Goal: Transaction & Acquisition: Purchase product/service

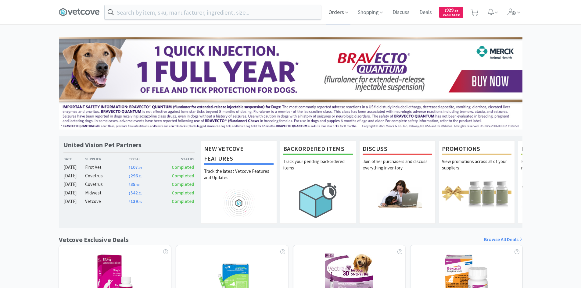
drag, startPoint x: 339, startPoint y: 12, endPoint x: 331, endPoint y: 23, distance: 13.7
click at [339, 12] on span "Orders" at bounding box center [338, 12] width 24 height 24
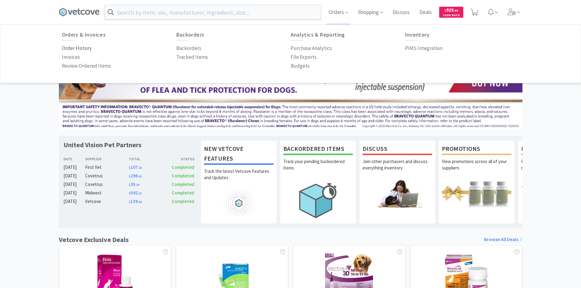
click at [70, 48] on p "Order History" at bounding box center [77, 48] width 30 height 8
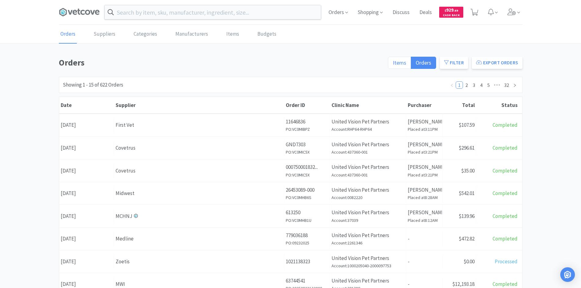
click at [403, 65] on span "Items" at bounding box center [399, 62] width 13 height 7
click at [393, 65] on input "Items" at bounding box center [393, 65] width 0 height 0
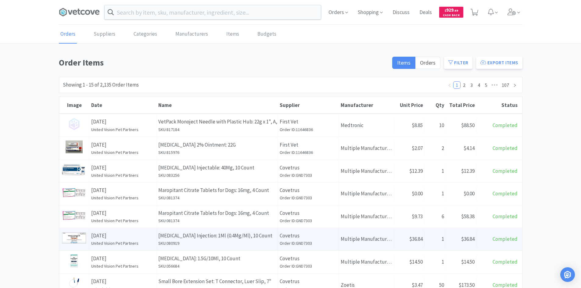
click at [232, 233] on p "[MEDICAL_DATA] Injection: 1Ml (0.4Mg/Ml), 10 Count" at bounding box center [217, 236] width 118 height 8
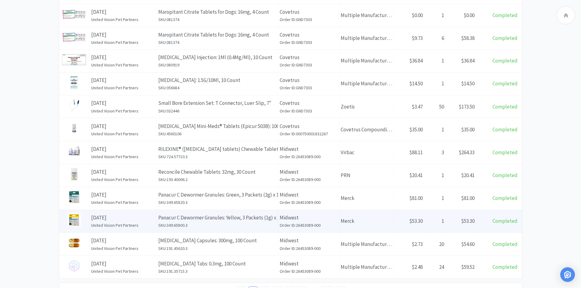
scroll to position [183, 0]
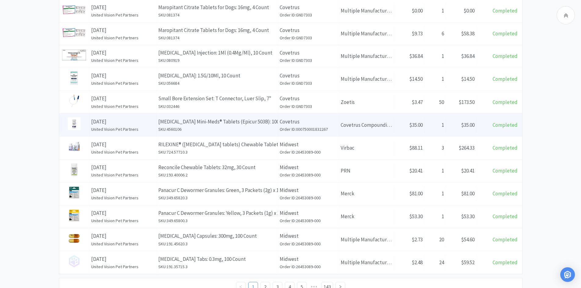
click at [221, 130] on h6 "SKU: 4560106" at bounding box center [217, 129] width 118 height 7
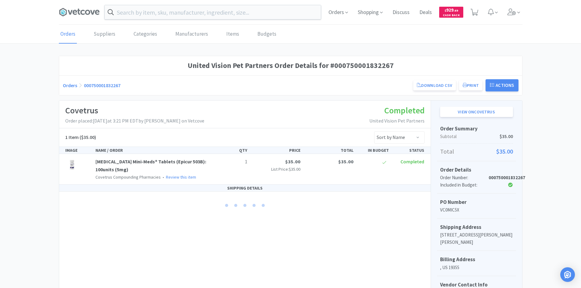
click at [302, 124] on div "Covetrus Order placed: [DATE] 3:21 PM EDT by [PERSON_NAME] on Vetcove Completed…" at bounding box center [244, 115] width 371 height 28
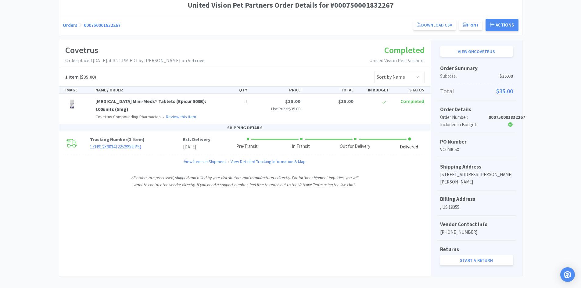
scroll to position [61, 0]
click at [477, 50] on link "View on Covetrus" at bounding box center [476, 51] width 73 height 10
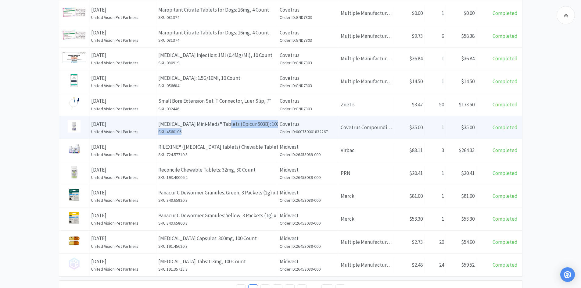
click at [221, 128] on div "Name [MEDICAL_DATA] Mini-Meds® Tablets (Epicur 503B): 100units (5mg) SKU: 45601…" at bounding box center [217, 127] width 121 height 23
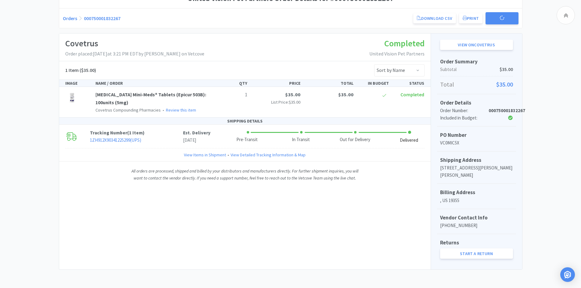
scroll to position [67, 0]
click at [251, 30] on div "United Vision Pet Partners Order Details for #000750001832267 Orders 0007500018…" at bounding box center [290, 129] width 463 height 281
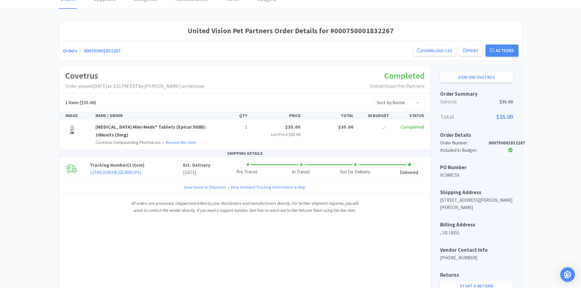
scroll to position [0, 0]
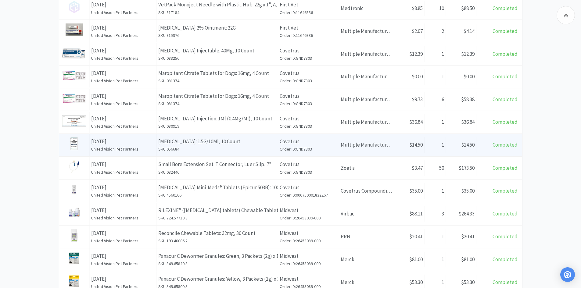
scroll to position [209, 0]
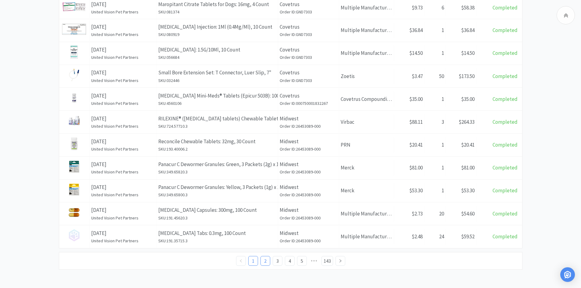
click at [264, 262] on link "2" at bounding box center [265, 260] width 9 height 9
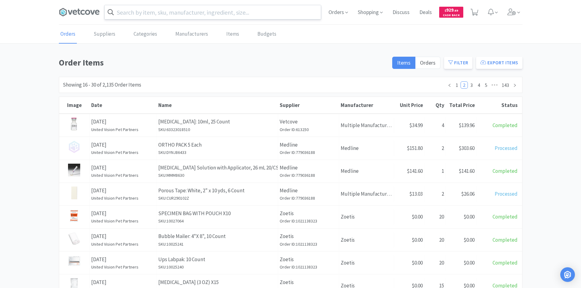
click at [152, 16] on input "text" at bounding box center [213, 12] width 216 height 14
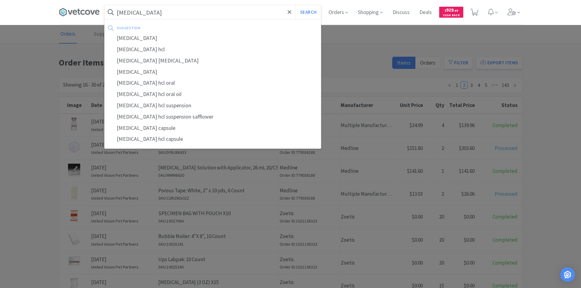
type input "[MEDICAL_DATA]"
click at [295, 5] on button "Search" at bounding box center [307, 12] width 25 height 14
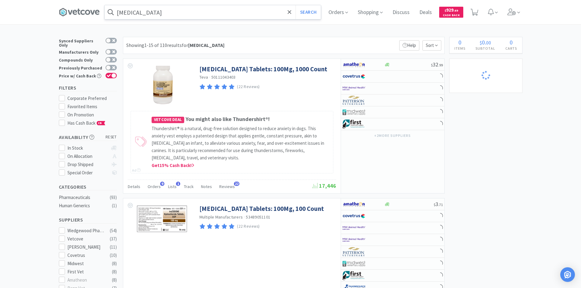
select select "1"
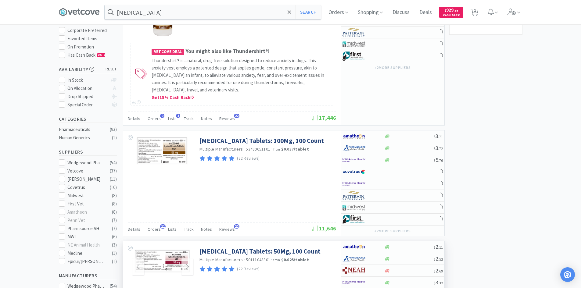
scroll to position [152, 0]
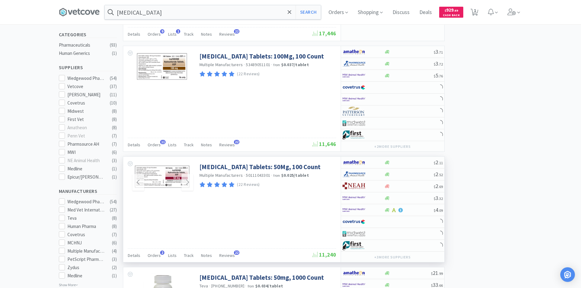
select select "1"
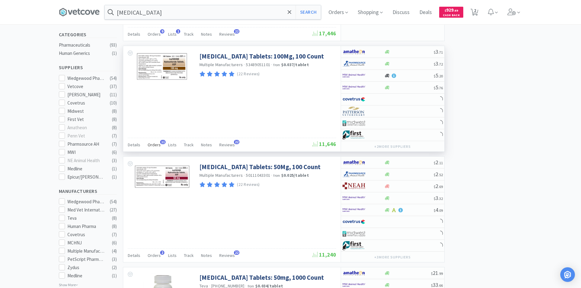
click at [155, 145] on span "Orders" at bounding box center [154, 144] width 13 height 5
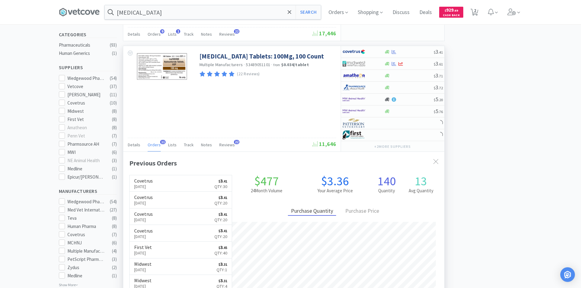
scroll to position [163, 321]
select select "2"
click at [155, 145] on span "Orders" at bounding box center [154, 144] width 13 height 5
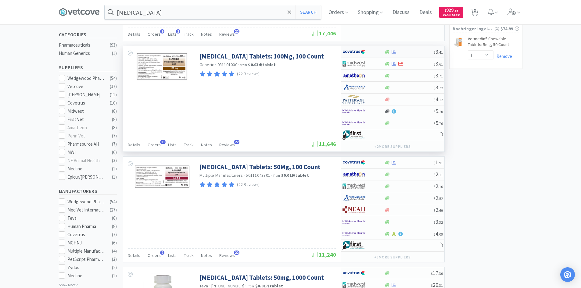
click at [376, 53] on div at bounding box center [363, 52] width 42 height 10
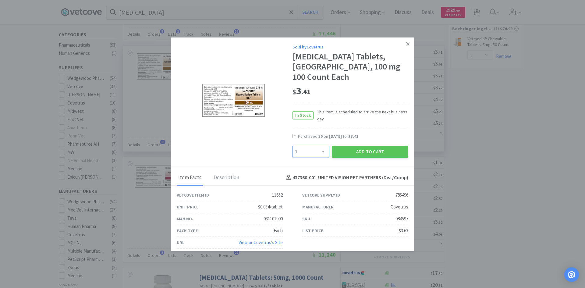
click at [317, 153] on select "Enter Quantity 1 2 3 4 5 6 7 8 9 10 11 12 13 14 15 16 17 18 19 20 Enter Quantity" at bounding box center [311, 152] width 37 height 12
select select "20"
click at [293, 146] on select "Enter Quantity 1 2 3 4 5 6 7 8 9 10 11 12 13 14 15 16 17 18 19 20 Enter Quantity" at bounding box center [311, 152] width 37 height 12
click at [350, 149] on button "Add to Cart" at bounding box center [370, 152] width 76 height 12
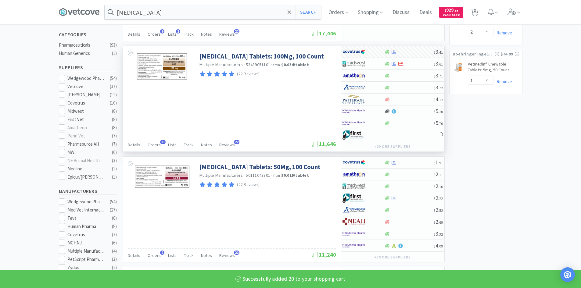
select select "20"
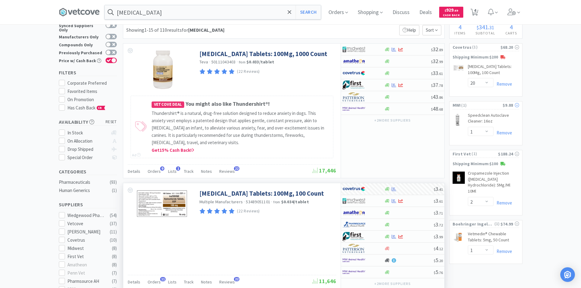
scroll to position [0, 0]
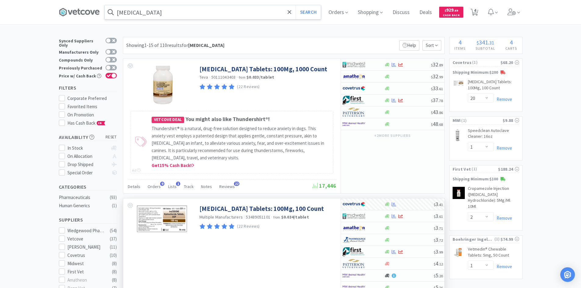
click at [243, 10] on input "[MEDICAL_DATA]" at bounding box center [213, 12] width 216 height 14
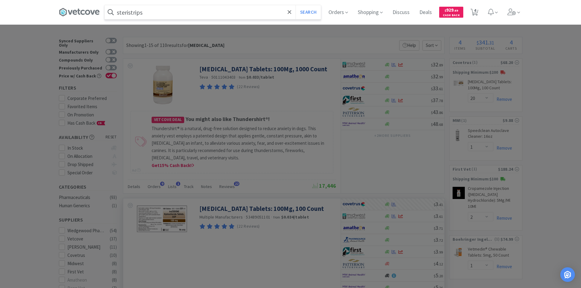
type input "steristrips"
click at [295, 5] on button "Search" at bounding box center [307, 12] width 25 height 14
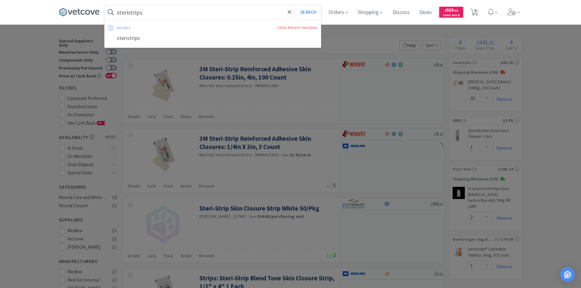
click at [243, 10] on input "steristrips" at bounding box center [213, 12] width 216 height 14
type input "strips steam"
click at [295, 5] on button "Search" at bounding box center [307, 12] width 25 height 14
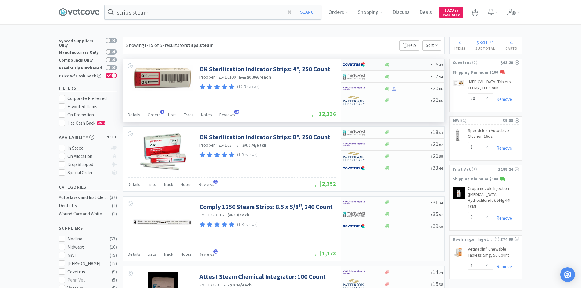
click at [369, 63] on div at bounding box center [359, 64] width 34 height 10
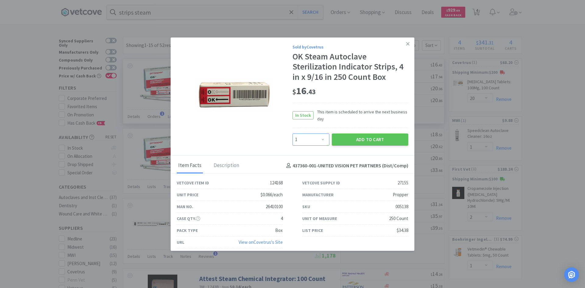
click at [313, 146] on select "Enter Quantity 1 2 3 4 5 6 7 8 9 10 11 12 13 14 15 16 17 18 19 20 Enter Quantity" at bounding box center [311, 139] width 37 height 12
select select "2"
click at [293, 133] on select "Enter Quantity 1 2 3 4 5 6 7 8 9 10 11 12 13 14 15 16 17 18 19 20 Enter Quantity" at bounding box center [311, 139] width 37 height 12
click at [345, 138] on button "Add to Cart" at bounding box center [370, 139] width 76 height 12
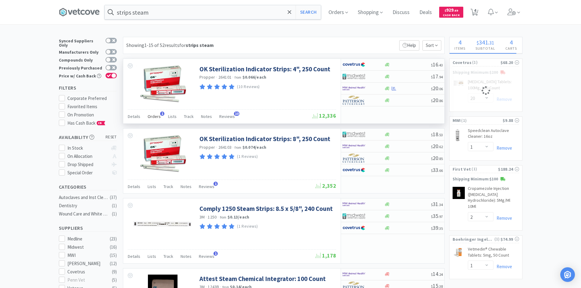
click at [153, 117] on span "Orders" at bounding box center [154, 116] width 13 height 5
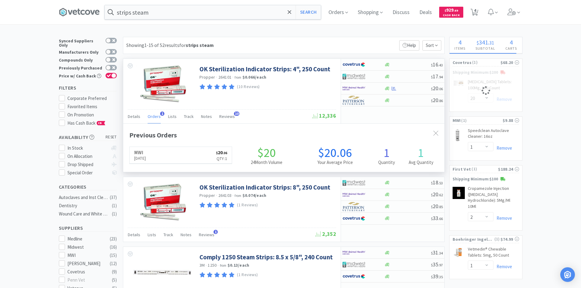
scroll to position [158, 321]
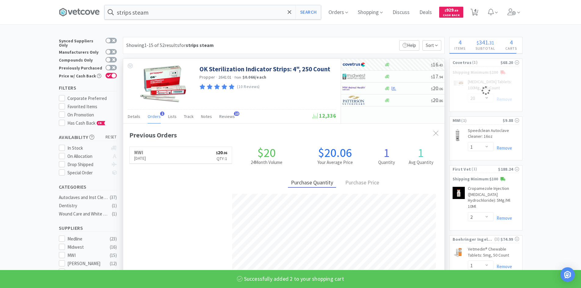
select select "2"
select select "20"
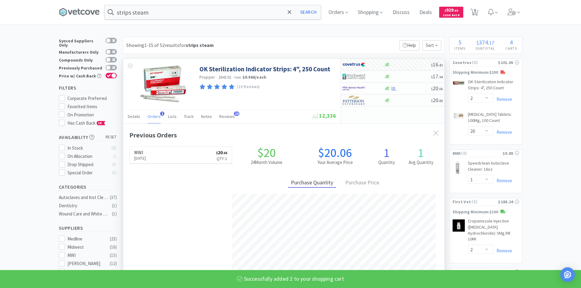
click at [153, 117] on span "Orders" at bounding box center [154, 116] width 13 height 5
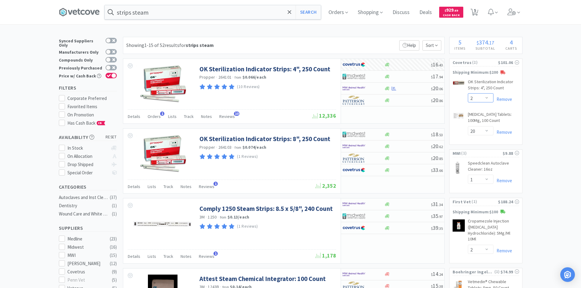
click at [479, 95] on select "Enter Quantity 1 2 3 4 5 6 7 8 9 10 11 12 13 14 15 16 17 18 19 20 Enter Quantity" at bounding box center [481, 97] width 26 height 9
click at [468, 93] on select "Enter Quantity 1 2 3 4 5 6 7 8 9 10 11 12 13 14 15 16 17 18 19 20 Enter Quantity" at bounding box center [481, 97] width 26 height 9
select select "1"
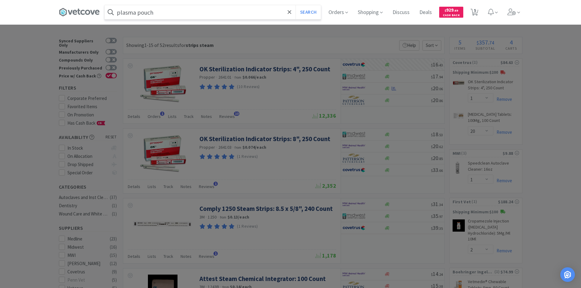
type input "plasma pouch"
click at [295, 5] on button "Search" at bounding box center [307, 12] width 25 height 14
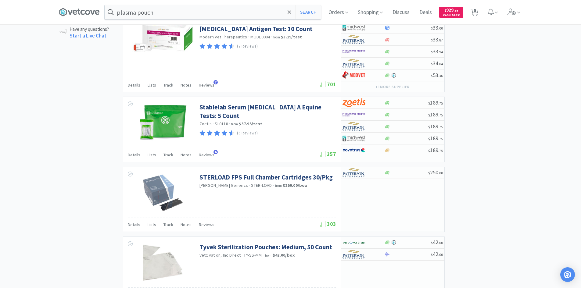
scroll to position [610, 0]
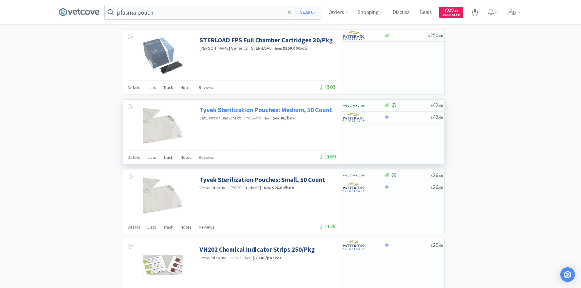
click at [247, 109] on link "Tyvek Sterilization Pouches: Medium, 50 Count" at bounding box center [265, 110] width 133 height 8
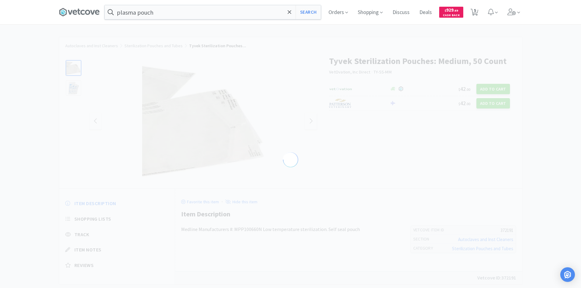
select select "372191"
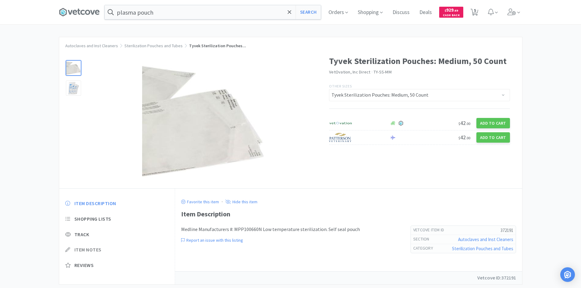
click at [92, 250] on span "Item Notes" at bounding box center [87, 250] width 27 height 6
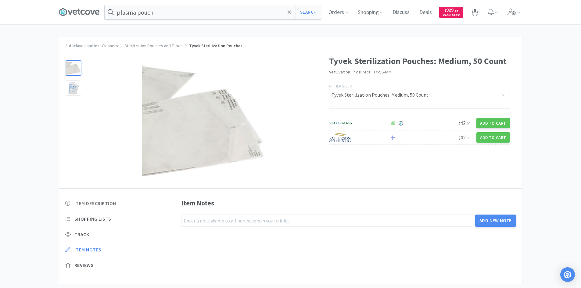
click at [100, 200] on span "Item Description" at bounding box center [95, 203] width 42 height 6
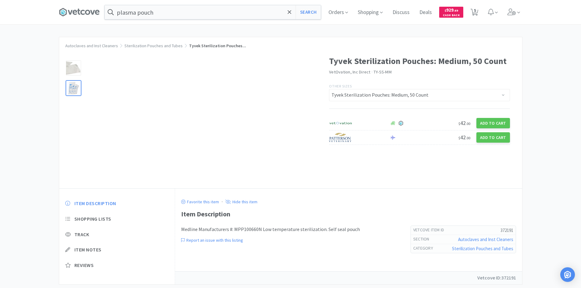
click at [75, 89] on div at bounding box center [73, 87] width 15 height 15
click at [207, 122] on img at bounding box center [203, 122] width 30 height 26
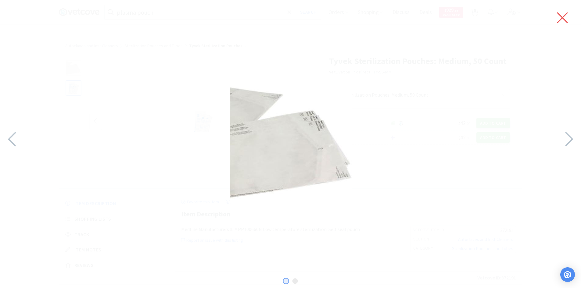
click at [564, 21] on icon at bounding box center [562, 17] width 13 height 17
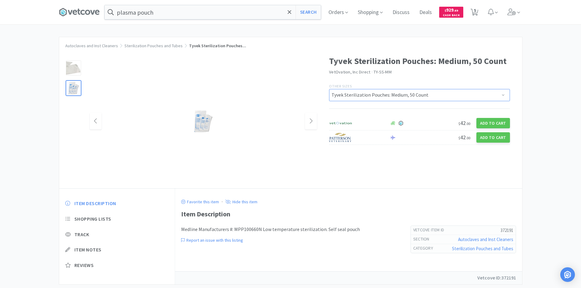
click at [370, 94] on select "Tyvek Sterilization Pouch - Medium: Box of 200 Tyvek Sterilization Pouches: Med…" at bounding box center [419, 95] width 181 height 12
drag, startPoint x: 370, startPoint y: 94, endPoint x: 291, endPoint y: 80, distance: 79.6
click at [370, 94] on select "Tyvek Sterilization Pouch - Medium: Box of 200 Tyvek Sterilization Pouches: Med…" at bounding box center [419, 95] width 181 height 12
select select "1"
select select "20"
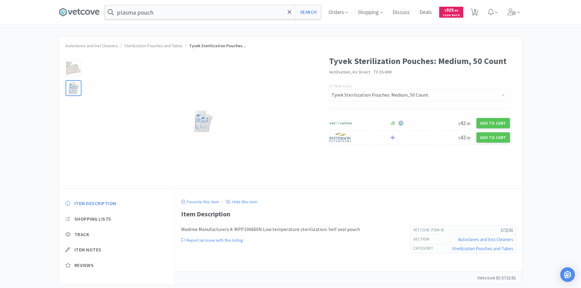
select select "1"
select select "2"
select select "1"
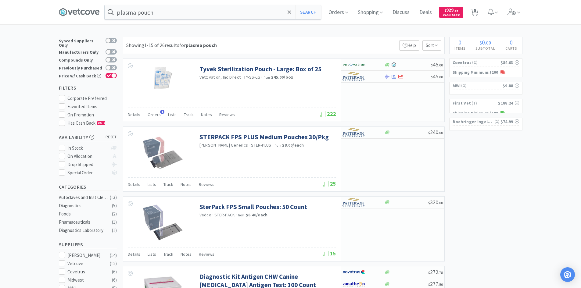
scroll to position [615, 0]
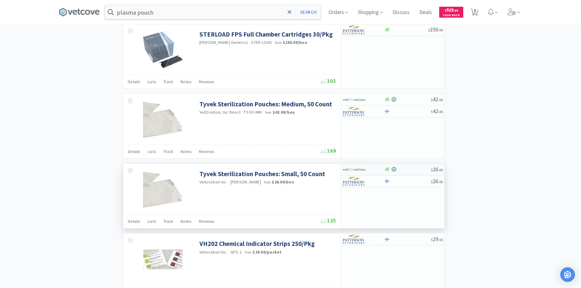
click at [358, 169] on img at bounding box center [353, 169] width 23 height 9
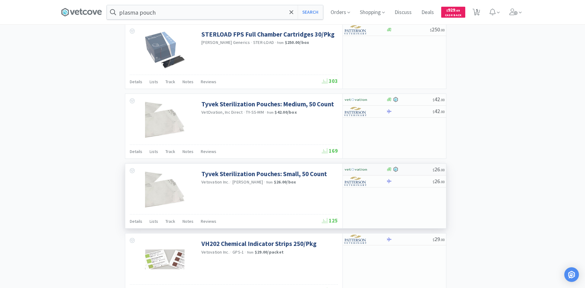
select select "1"
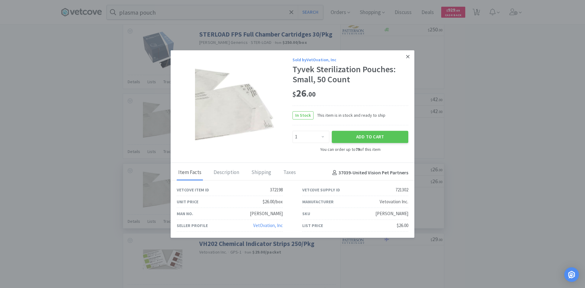
click at [406, 59] on link at bounding box center [408, 56] width 11 height 13
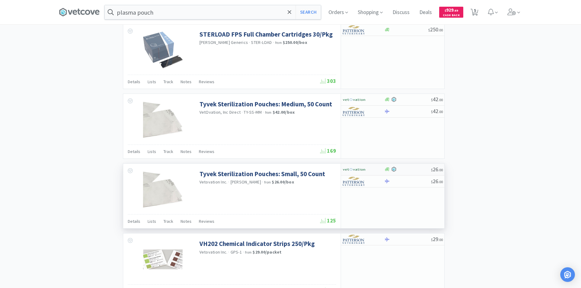
click at [358, 170] on img at bounding box center [353, 169] width 23 height 9
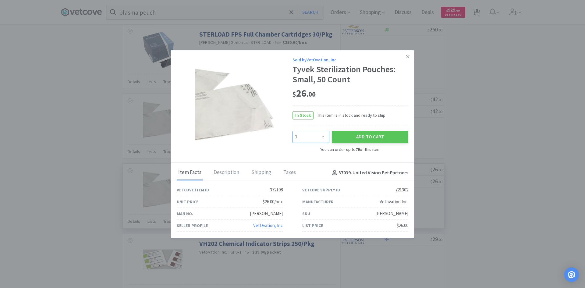
click at [326, 133] on select "Enter Quantity 1 2 3 4 5 6 7 8 9 10 11 12 13 14 15 16 17 18 19 20 Enter Quantity" at bounding box center [311, 137] width 37 height 12
select select "2"
click at [293, 131] on select "Enter Quantity 1 2 3 4 5 6 7 8 9 10 11 12 13 14 15 16 17 18 19 20 Enter Quantity" at bounding box center [311, 137] width 37 height 12
click at [345, 134] on button "Add to Cart" at bounding box center [370, 137] width 76 height 12
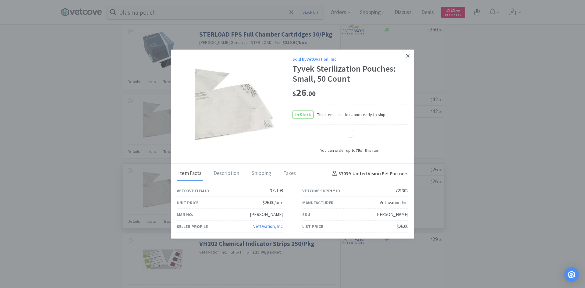
select select "2"
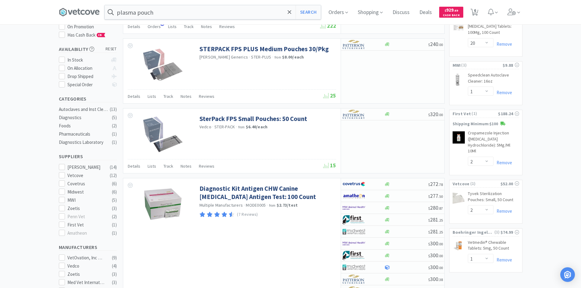
scroll to position [183, 0]
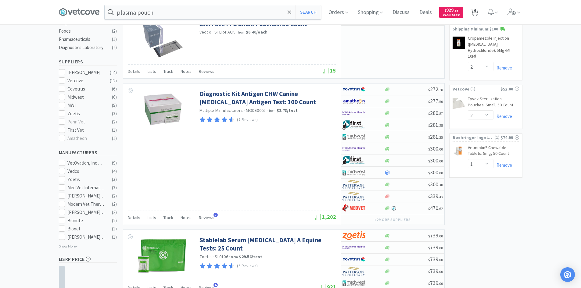
click at [474, 10] on icon at bounding box center [474, 12] width 8 height 7
select select "1"
select select "20"
select select "1"
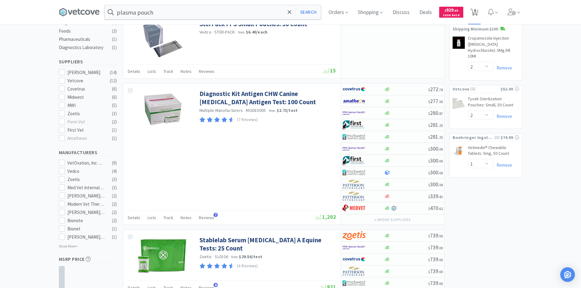
select select "2"
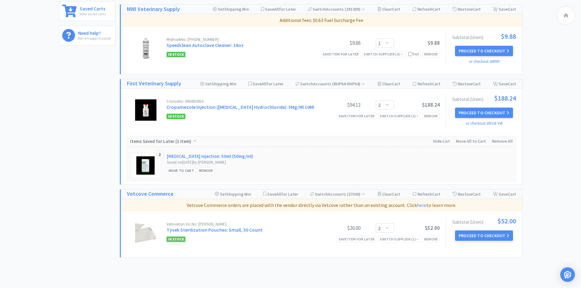
scroll to position [289, 0]
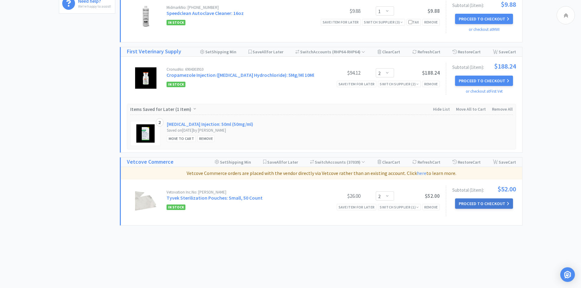
click at [464, 206] on button "Proceed to Checkout" at bounding box center [484, 203] width 58 height 10
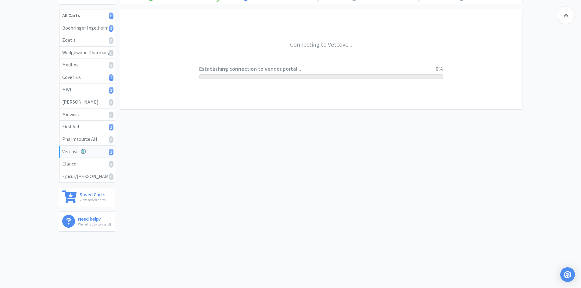
scroll to position [71, 0]
select select "2267"
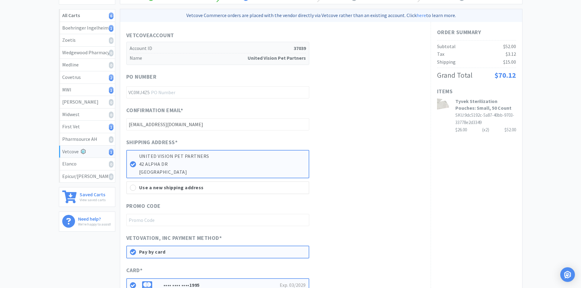
scroll to position [0, 0]
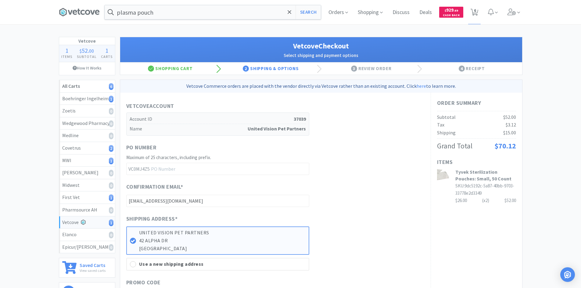
click at [338, 151] on div "PO Number Maximum of 25 characters, including prefix. VC0MJ4Z5" at bounding box center [275, 159] width 298 height 32
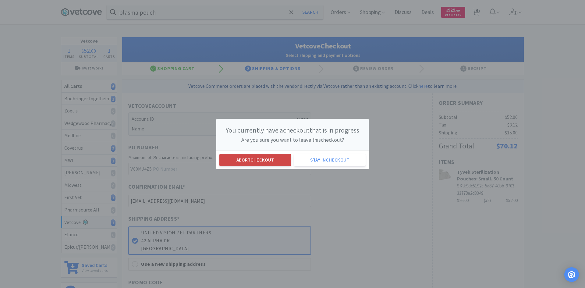
click at [246, 158] on button "Abort checkout" at bounding box center [255, 160] width 72 height 12
select select "1"
select select "20"
select select "1"
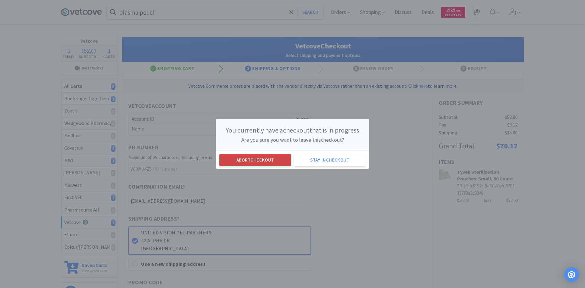
select select "2"
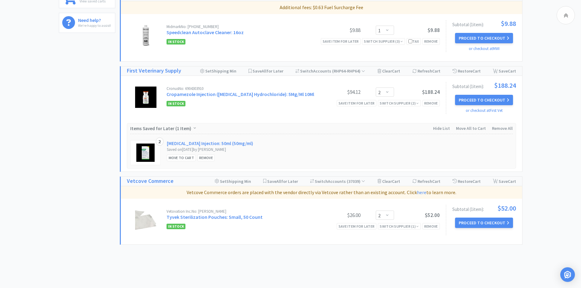
scroll to position [289, 0]
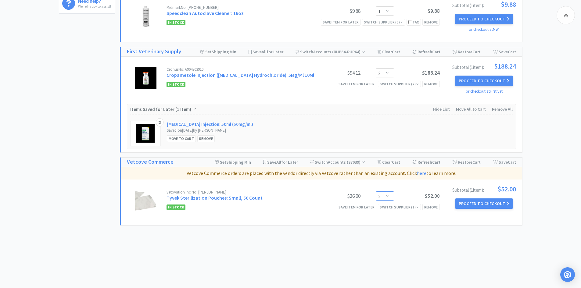
click at [387, 194] on select "Enter Quantity 1 2 3 4 5 6 7 8 9 10 11 12 13 14 15 16 17 18 19 20 Enter Quantity" at bounding box center [384, 195] width 18 height 9
click at [375, 191] on select "Enter Quantity 1 2 3 4 5 6 7 8 9 10 11 12 13 14 15 16 17 18 19 20 Enter Quantity" at bounding box center [384, 195] width 18 height 9
click at [380, 196] on select "Enter Quantity 1 2 3 4 5 6 7 8 9 10 11 12 13 14 15 16 17 18 19 20 Enter Quantity" at bounding box center [384, 195] width 18 height 9
click at [375, 191] on select "Enter Quantity 1 2 3 4 5 6 7 8 9 10 11 12 13 14 15 16 17 18 19 20 Enter Quantity" at bounding box center [384, 195] width 18 height 9
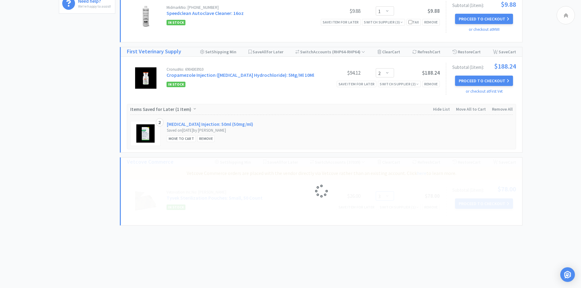
select select "4"
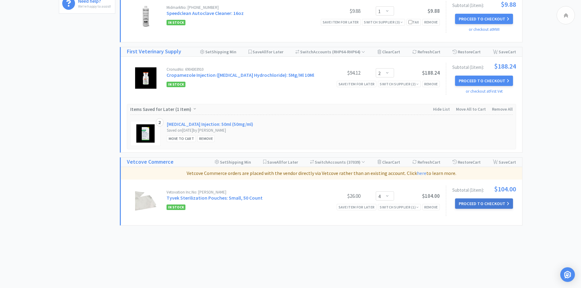
click at [471, 205] on button "Proceed to Checkout" at bounding box center [484, 203] width 58 height 10
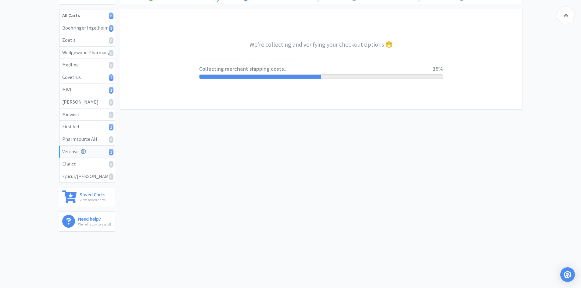
select select "2267"
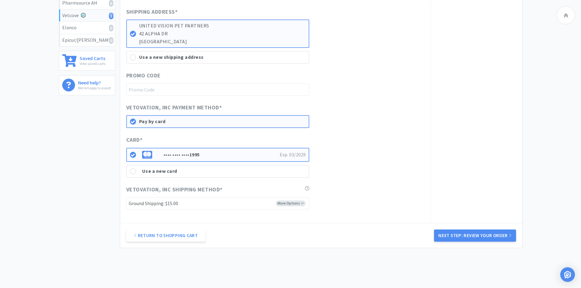
scroll to position [213, 0]
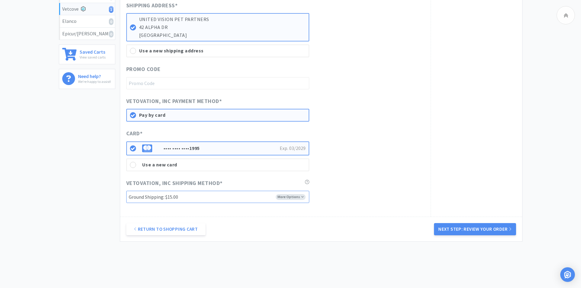
click at [290, 198] on select "-------- Ground Shipping: $15.00" at bounding box center [217, 197] width 183 height 12
click at [363, 170] on div "Card * •••• •••• •••• 1995 Exp. 03 / 2029 Use a new card" at bounding box center [275, 150] width 298 height 42
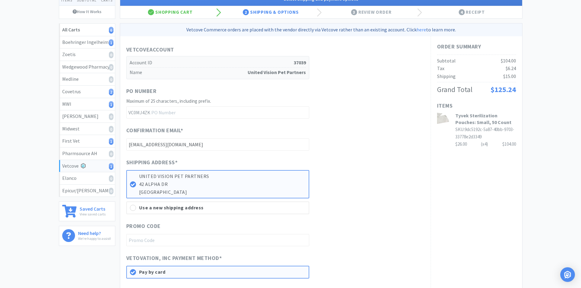
scroll to position [0, 0]
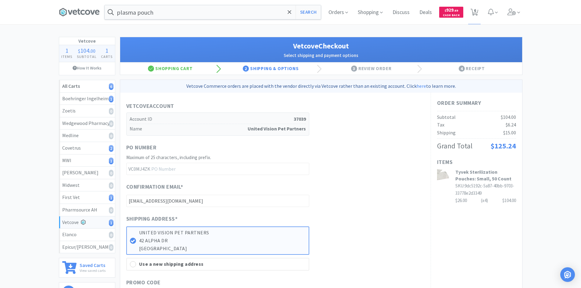
click at [413, 141] on div "Vetcove Account Account ID 37039 Name United Vision Pet Partners PO Number Maxi…" at bounding box center [275, 259] width 298 height 315
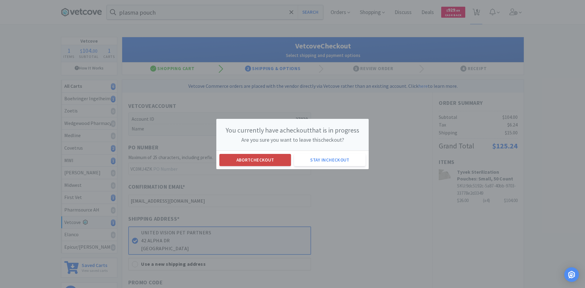
click at [255, 160] on button "Abort checkout" at bounding box center [255, 160] width 72 height 12
select select "1"
select select "20"
select select "1"
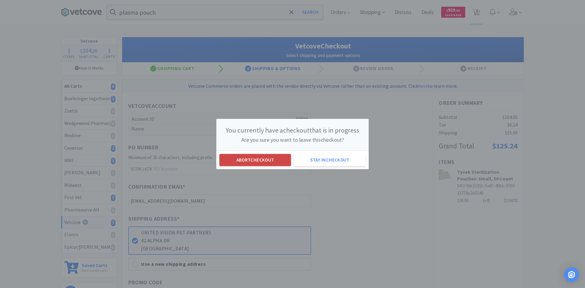
select select "2"
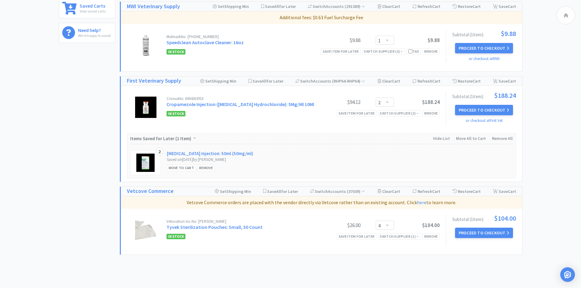
scroll to position [289, 0]
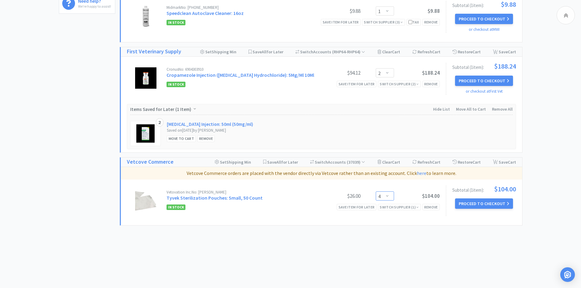
click at [385, 197] on select "Enter Quantity 1 2 3 4 5 6 7 8 9 10 11 12 13 14 15 16 17 18 19 20 Enter Quantity" at bounding box center [384, 195] width 18 height 9
click at [375, 191] on select "Enter Quantity 1 2 3 4 5 6 7 8 9 10 11 12 13 14 15 16 17 18 19 20 Enter Quantity" at bounding box center [384, 195] width 18 height 9
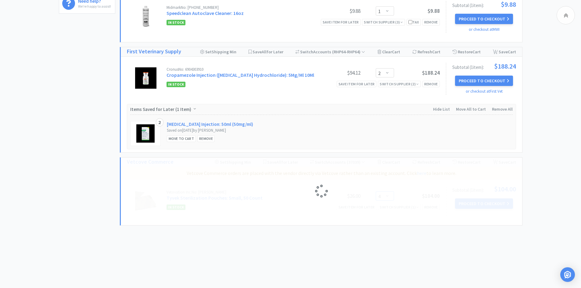
select select "8"
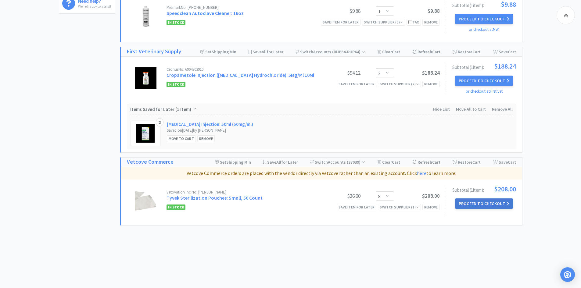
click at [490, 203] on button "Proceed to Checkout" at bounding box center [484, 203] width 58 height 10
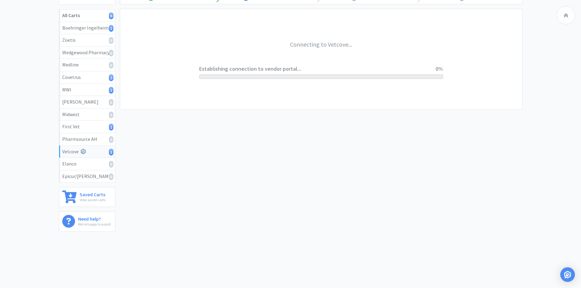
scroll to position [71, 0]
select select "2267"
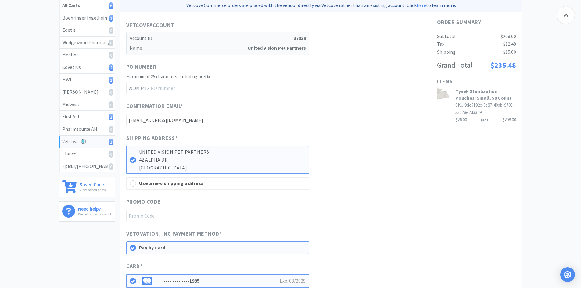
scroll to position [0, 0]
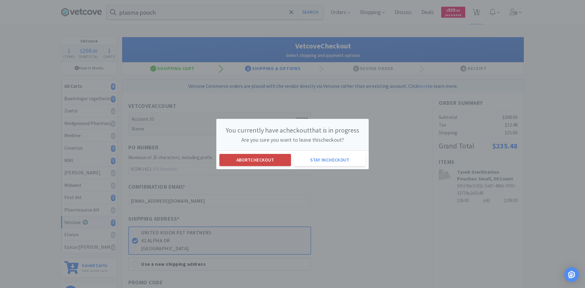
click at [254, 164] on button "Abort checkout" at bounding box center [255, 160] width 72 height 12
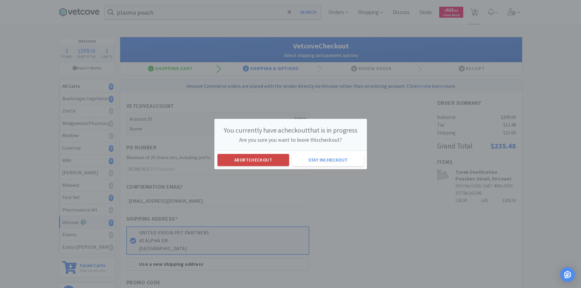
select select "1"
select select "20"
select select "1"
select select "2"
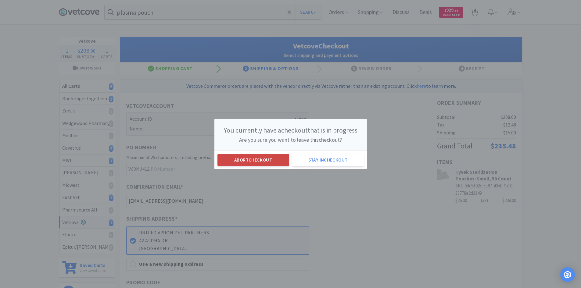
select select "8"
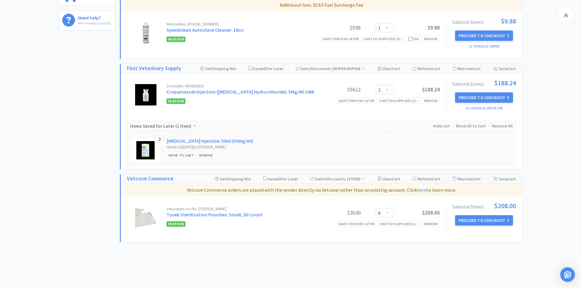
scroll to position [289, 0]
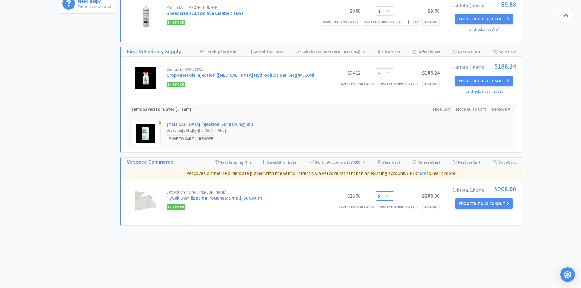
click at [387, 194] on select "Enter Quantity 1 2 3 4 5 6 7 8 9 10 11 12 13 14 15 16 17 18 19 20 Enter Quantity" at bounding box center [384, 195] width 18 height 9
click at [365, 259] on div "plasma pouch Search Orders Shopping Discuss Discuss Deals Deals $ 929 . 69 Cash…" at bounding box center [290, -1] width 581 height 577
click at [470, 203] on button "Proceed to Checkout" at bounding box center [484, 203] width 58 height 10
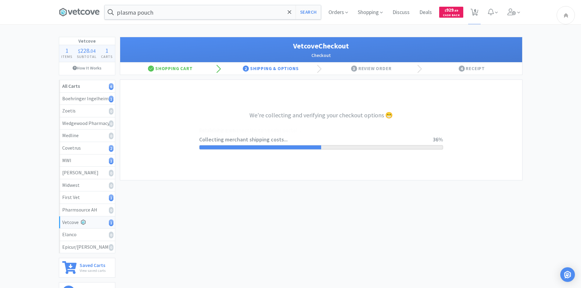
select select "2267"
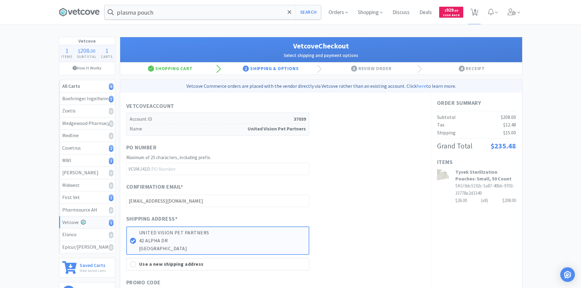
click at [374, 195] on div "Confirmation Email * [EMAIL_ADDRESS][DOMAIN_NAME]" at bounding box center [275, 195] width 298 height 24
click at [374, 192] on div "Confirmation Email * [EMAIL_ADDRESS][DOMAIN_NAME]" at bounding box center [275, 195] width 298 height 24
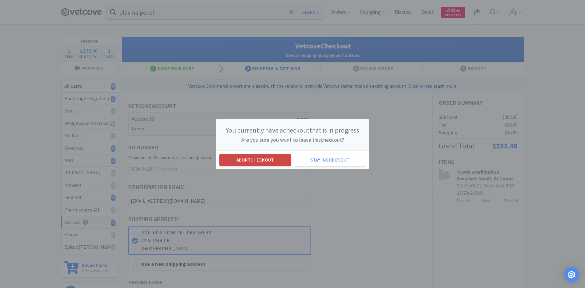
click at [243, 161] on button "Abort checkout" at bounding box center [255, 160] width 72 height 12
select select "1"
select select "20"
select select "1"
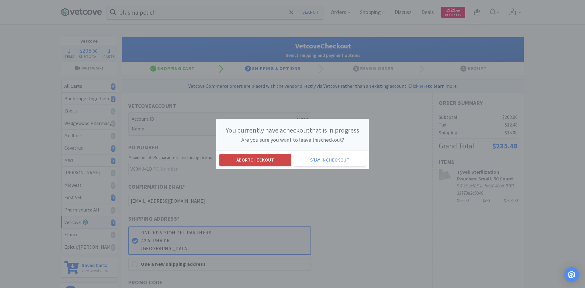
select select "2"
select select "8"
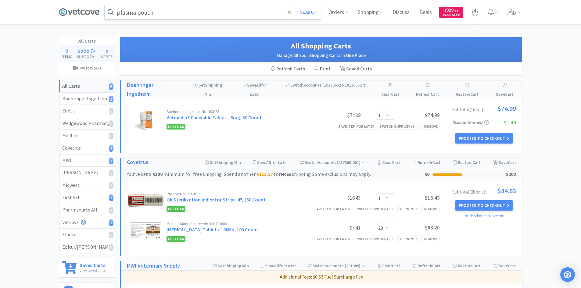
click at [167, 12] on input "plasma pouch" at bounding box center [213, 12] width 216 height 14
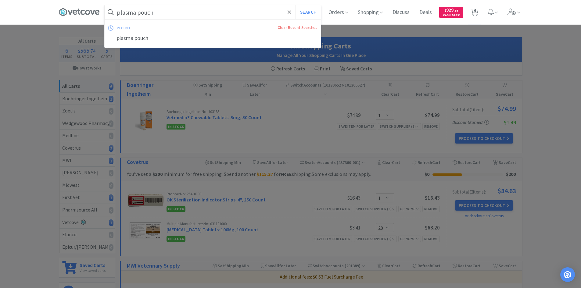
click at [295, 5] on button "Search" at bounding box center [307, 12] width 25 height 14
select select "1"
select select "20"
select select "1"
select select "2"
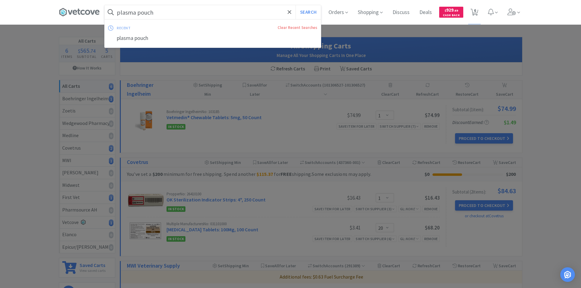
select select "8"
select select "1"
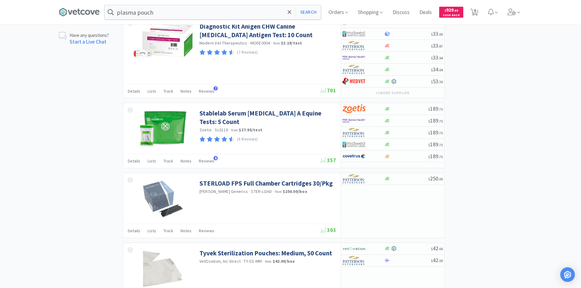
scroll to position [610, 0]
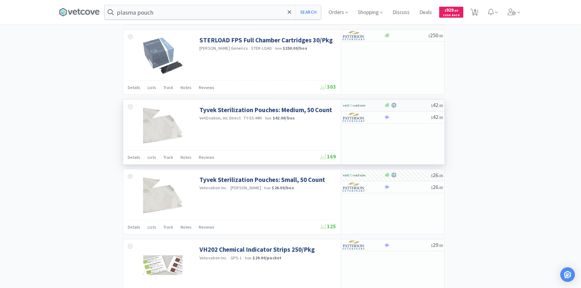
click at [359, 108] on img at bounding box center [353, 105] width 23 height 9
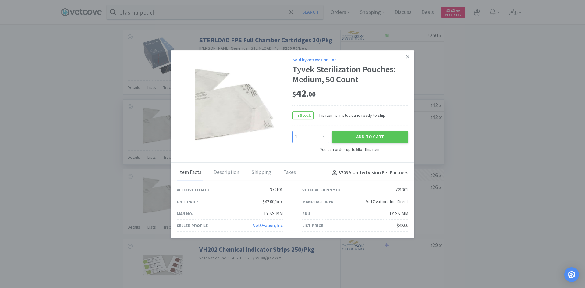
click at [320, 137] on select "Enter Quantity 1 2 3 4 5 6 7 8 9 10 11 12 13 14 15 16 17 18 19 20 Enter Quantity" at bounding box center [311, 137] width 37 height 12
select select "4"
click at [293, 131] on select "Enter Quantity 1 2 3 4 5 6 7 8 9 10 11 12 13 14 15 16 17 18 19 20 Enter Quantity" at bounding box center [311, 137] width 37 height 12
click at [343, 135] on button "Add to Cart" at bounding box center [370, 137] width 76 height 12
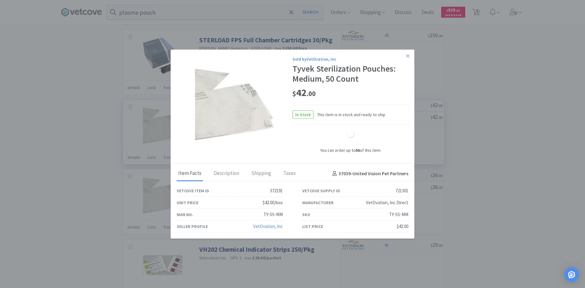
select select "4"
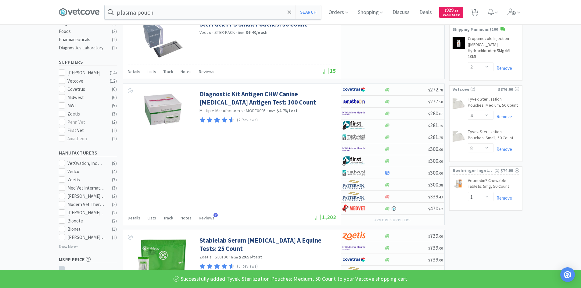
scroll to position [183, 0]
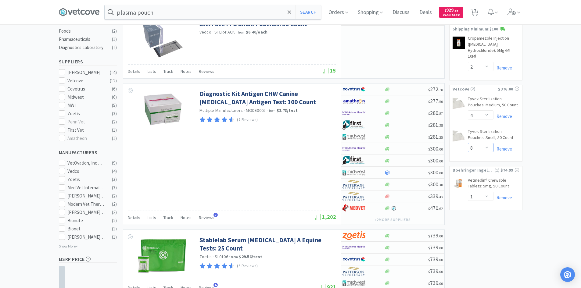
click at [485, 147] on select "Enter Quantity 1 2 3 4 5 6 7 8 9 10 11 12 13 14 15 16 17 18 19 20 Enter Quantity" at bounding box center [481, 147] width 26 height 9
click at [468, 143] on select "Enter Quantity 1 2 3 4 5 6 7 8 9 10 11 12 13 14 15 16 17 18 19 20 Enter Quantity" at bounding box center [481, 147] width 26 height 9
select select "4"
click at [478, 11] on icon at bounding box center [474, 12] width 8 height 7
select select "1"
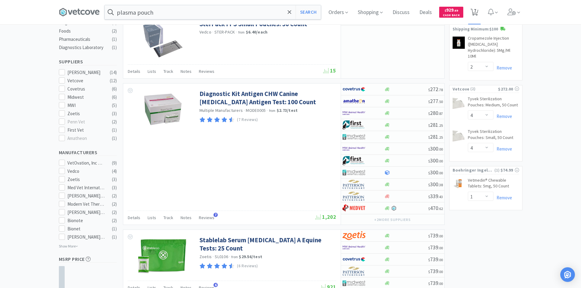
select select "1"
select select "20"
select select "1"
select select "2"
select select "4"
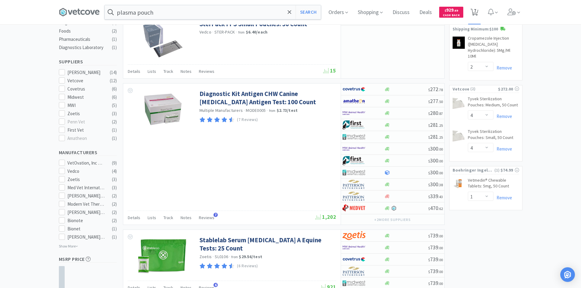
select select "4"
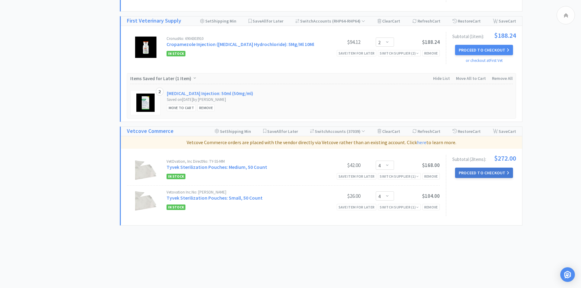
click at [468, 172] on button "Proceed to Checkout" at bounding box center [484, 173] width 58 height 10
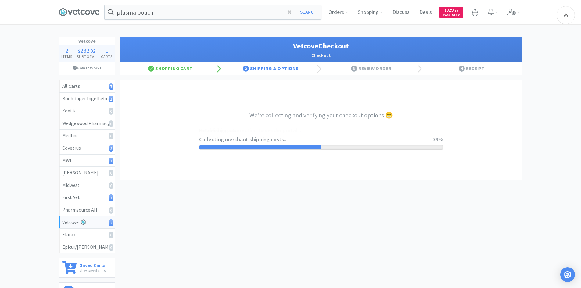
select select "2267"
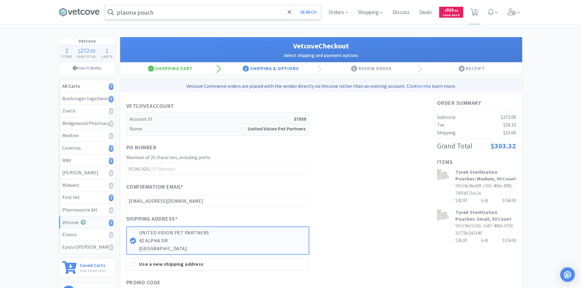
click at [165, 10] on input "plasma pouch" at bounding box center [213, 12] width 216 height 14
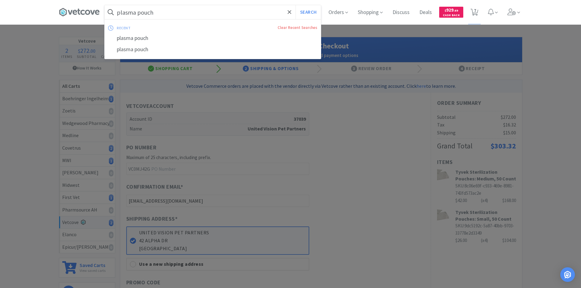
click at [295, 5] on button "Search" at bounding box center [307, 12] width 25 height 14
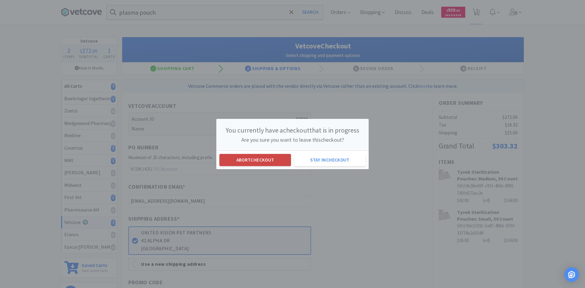
click at [246, 157] on button "Abort checkout" at bounding box center [255, 160] width 72 height 12
select select "1"
select select "20"
select select "1"
select select "2"
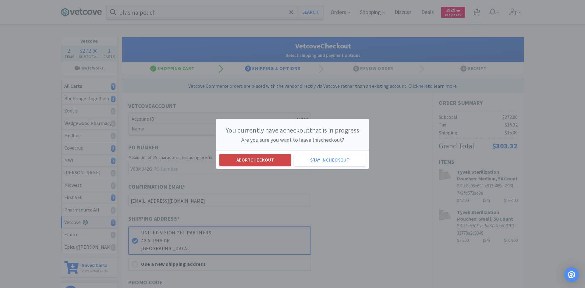
select select "4"
select select "1"
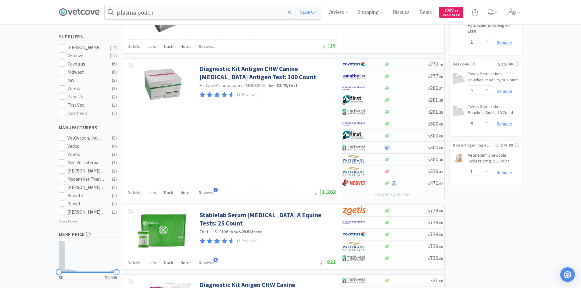
scroll to position [213, 0]
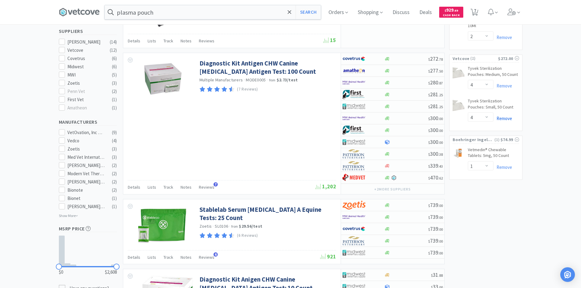
click at [503, 117] on link "Remove" at bounding box center [502, 119] width 19 height 6
click at [485, 87] on select "Enter Quantity 1 2 3 4 5 6 7 8 9 10 11 12 13 14 15 16 17 18 19 20 Enter Quantity" at bounding box center [481, 84] width 26 height 9
click at [468, 80] on select "Enter Quantity 1 2 3 4 5 6 7 8 9 10 11 12 13 14 15 16 17 18 19 20 Enter Quantity" at bounding box center [481, 84] width 26 height 9
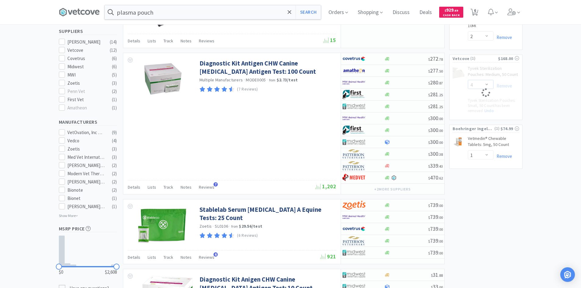
select select "8"
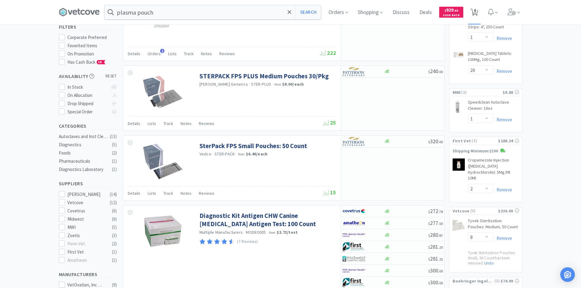
click at [476, 15] on span "6" at bounding box center [475, 10] width 2 height 24
select select "1"
select select "20"
select select "1"
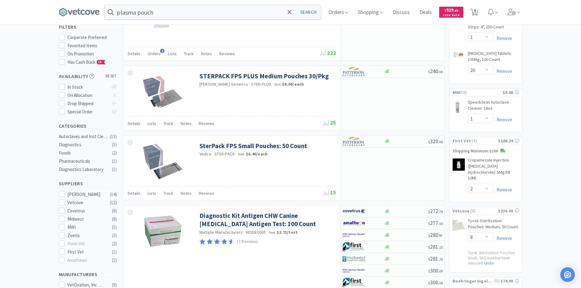
select select "2"
select select "8"
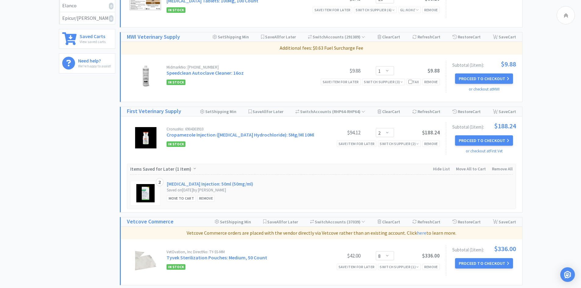
scroll to position [289, 0]
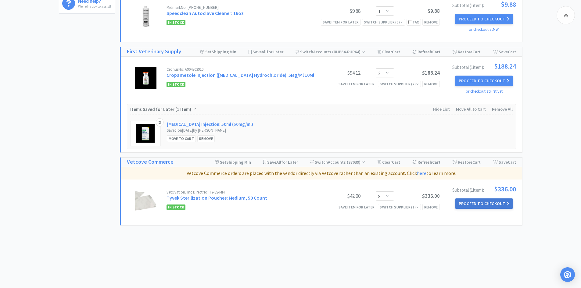
click at [479, 204] on button "Proceed to Checkout" at bounding box center [484, 203] width 58 height 10
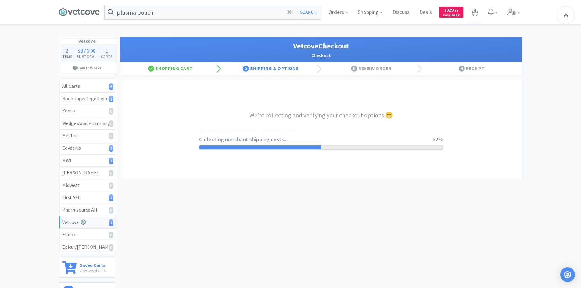
select select "2267"
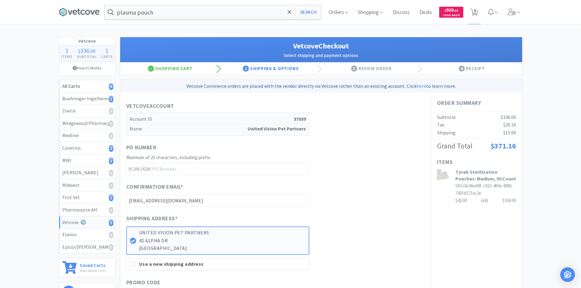
click at [344, 160] on div "PO Number Maximum of 25 characters, including prefix. VC0MJ42W" at bounding box center [275, 159] width 298 height 32
click at [153, 13] on input "plasma pouch" at bounding box center [213, 12] width 216 height 14
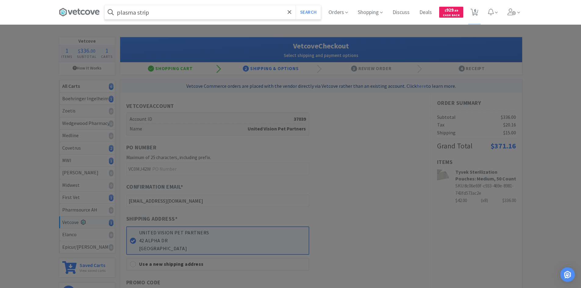
type input "plasma strip"
click at [295, 5] on button "Search" at bounding box center [307, 12] width 25 height 14
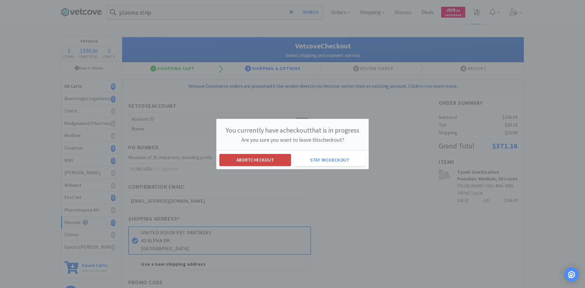
click at [276, 157] on button "Abort checkout" at bounding box center [255, 160] width 72 height 12
select select "1"
select select "20"
select select "1"
select select "2"
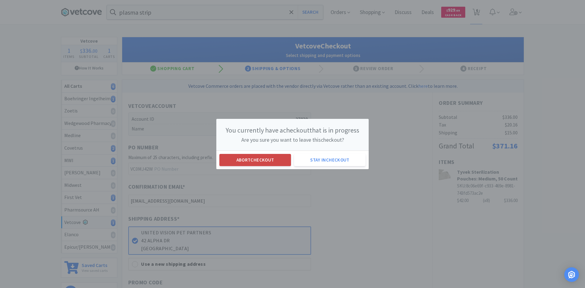
select select "8"
select select "1"
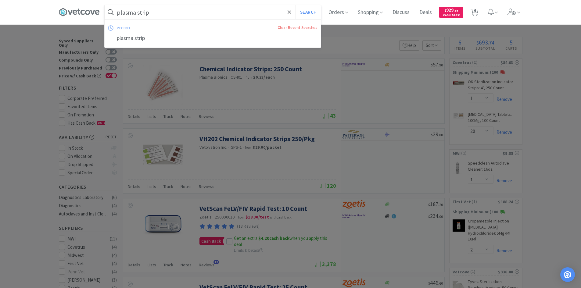
click at [159, 12] on input "plasma strip" at bounding box center [213, 12] width 216 height 14
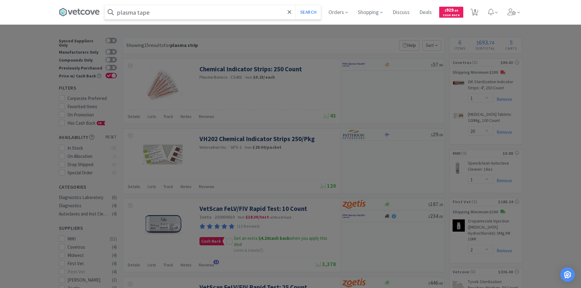
type input "plasma tape"
click at [295, 5] on button "Search" at bounding box center [307, 12] width 25 height 14
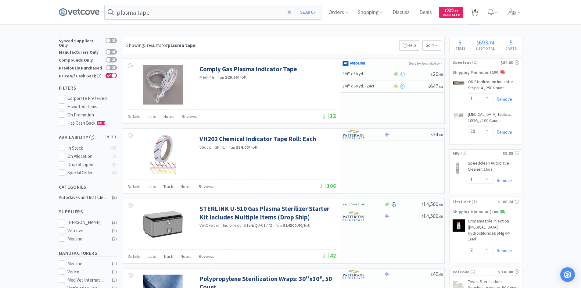
click at [476, 13] on span "6" at bounding box center [475, 10] width 2 height 24
select select "1"
select select "20"
select select "1"
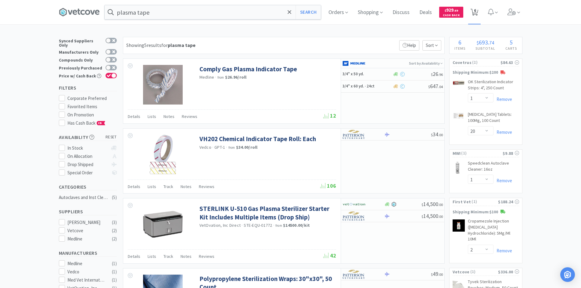
select select "2"
select select "8"
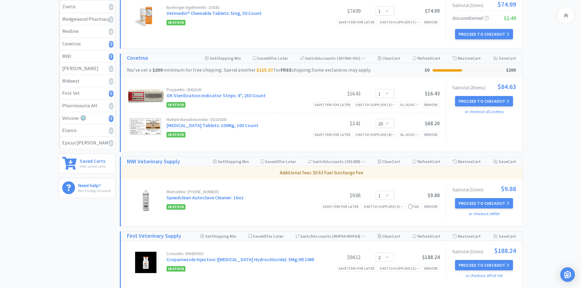
scroll to position [274, 0]
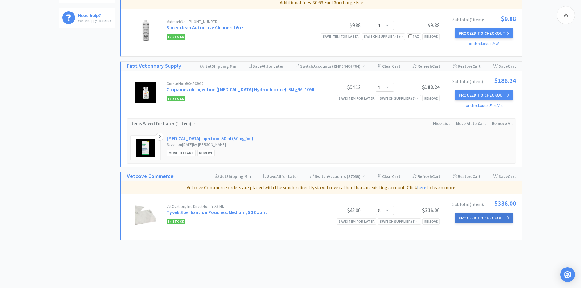
click at [472, 220] on button "Proceed to Checkout" at bounding box center [484, 218] width 58 height 10
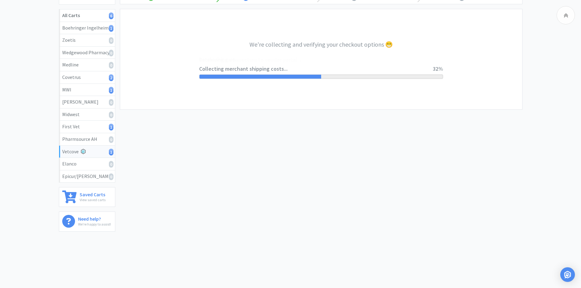
select select "2267"
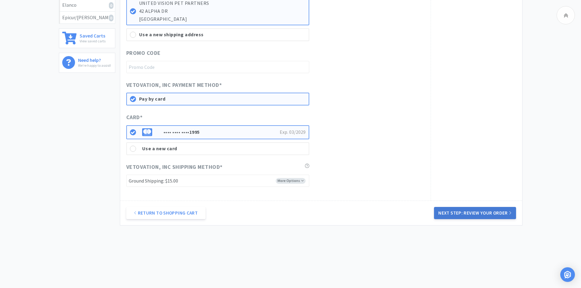
click at [476, 212] on button "Next Step: Review Your Order" at bounding box center [475, 213] width 82 height 12
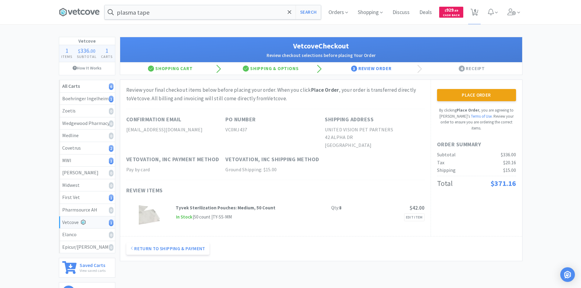
click at [465, 89] on div "Place Order By clicking Place Order , you are agreeing to Vetcove's Terms of Us…" at bounding box center [475, 158] width 91 height 156
click at [464, 97] on button "Place Order" at bounding box center [476, 95] width 79 height 12
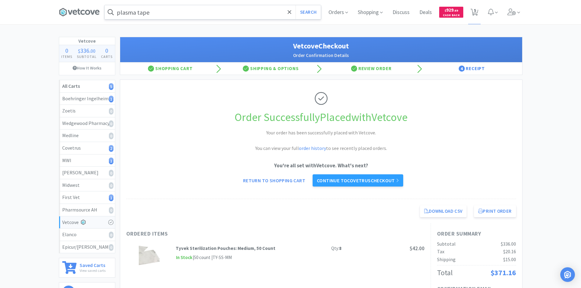
click at [153, 19] on input "plasma tape" at bounding box center [213, 12] width 216 height 14
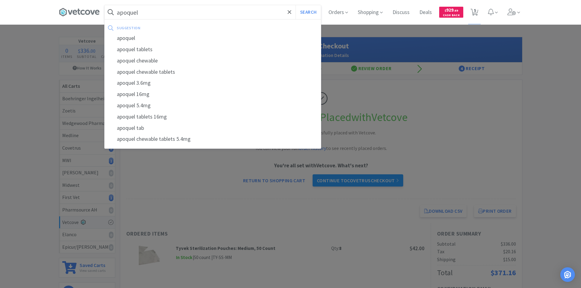
type input "apoquel"
click at [295, 5] on button "Search" at bounding box center [307, 12] width 25 height 14
select select "1"
select select "20"
select select "1"
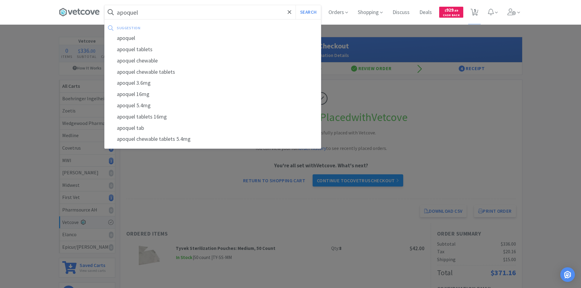
select select "2"
select select "1"
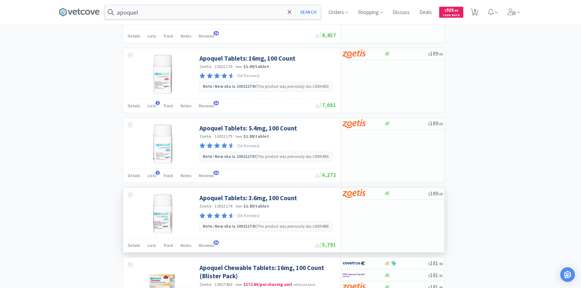
scroll to position [488, 0]
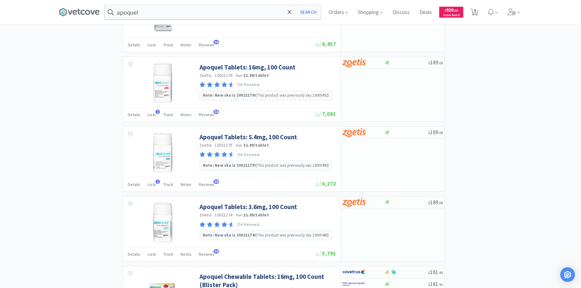
click at [476, 163] on div "× Filter Results Synced Suppliers Only Manufacturers Only Compounds Only Previo…" at bounding box center [290, 177] width 463 height 1257
click at [336, 13] on span "Orders" at bounding box center [338, 12] width 24 height 24
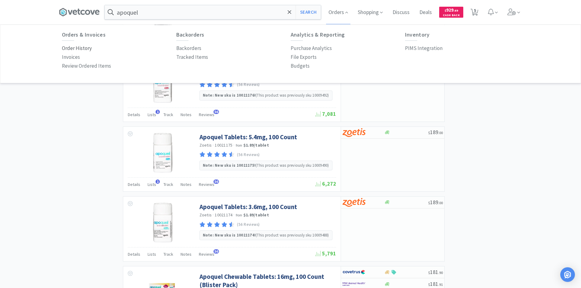
click at [79, 49] on p "Order History" at bounding box center [77, 48] width 30 height 8
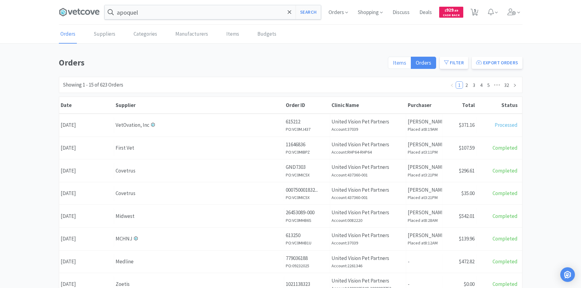
click at [405, 62] on span "Items" at bounding box center [399, 62] width 13 height 7
click at [393, 65] on input "Items" at bounding box center [393, 65] width 0 height 0
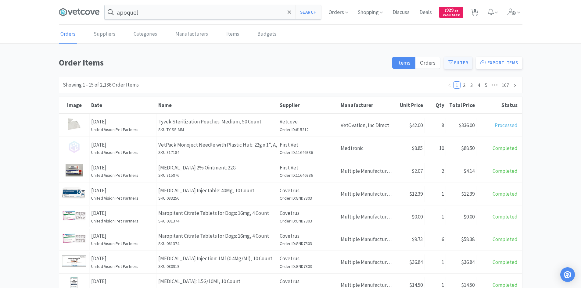
click at [457, 61] on button "Filter" at bounding box center [458, 63] width 28 height 12
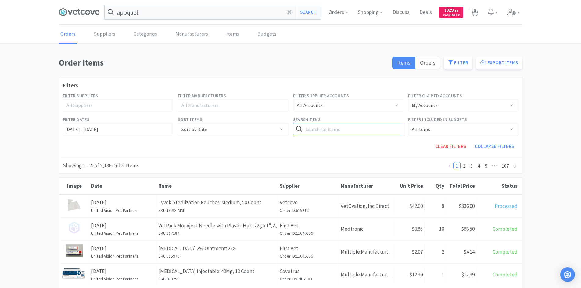
click at [333, 129] on input "text" at bounding box center [348, 129] width 110 height 12
type input "[MEDICAL_DATA]"
click at [378, 123] on button "Search" at bounding box center [390, 129] width 25 height 12
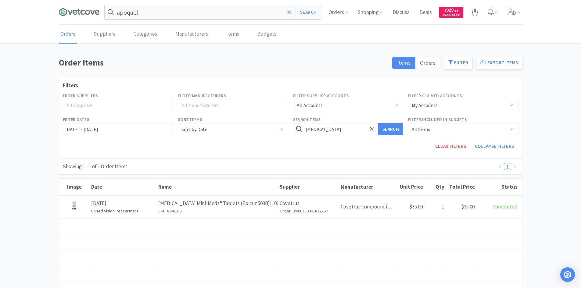
click at [283, 62] on h1 "Order Items" at bounding box center [224, 63] width 330 height 14
click at [78, 9] on icon at bounding box center [79, 12] width 41 height 9
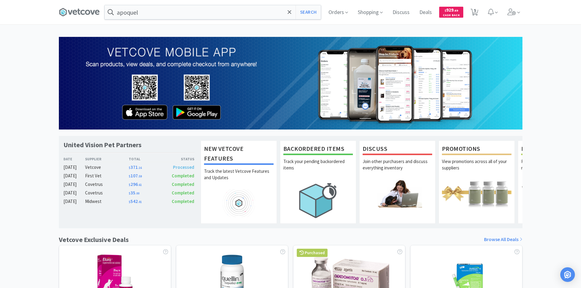
click at [325, 22] on div "Orders Shopping Discuss Discuss Deals Deals $ 929 . 69 Cash Back 5 5" at bounding box center [422, 12] width 198 height 24
click at [555, 73] on div "United Vision Pet Partners Date Supplier Total Status [DATE] Vetcove $ 371 . 16…" at bounding box center [290, 269] width 581 height 464
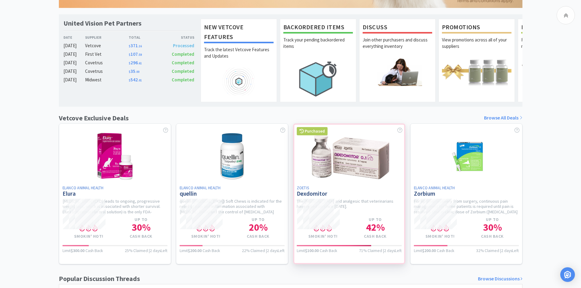
scroll to position [122, 0]
click at [496, 121] on link "Browse All Deals" at bounding box center [503, 118] width 38 height 8
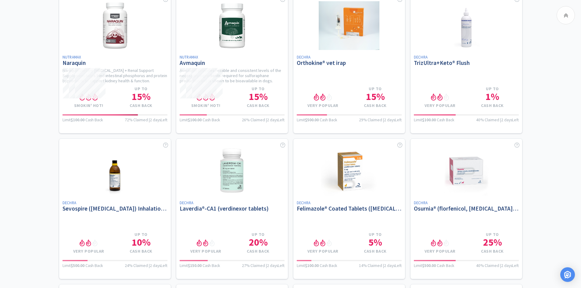
scroll to position [1280, 0]
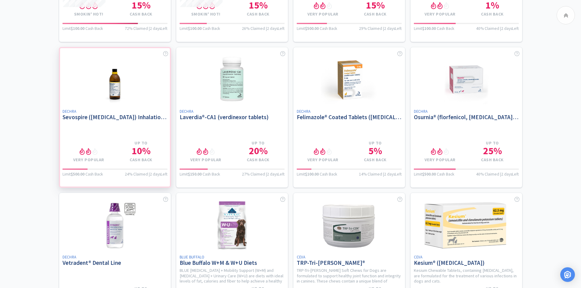
click at [102, 122] on div at bounding box center [115, 117] width 112 height 141
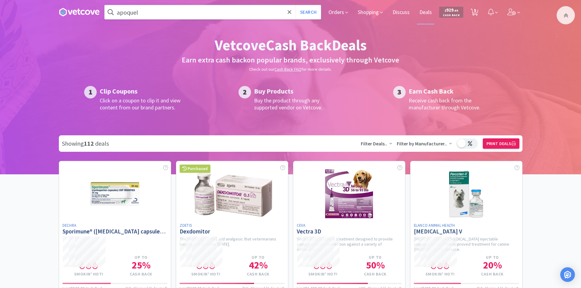
select select "1"
select select "20"
select select "1"
select select "2"
select select "1"
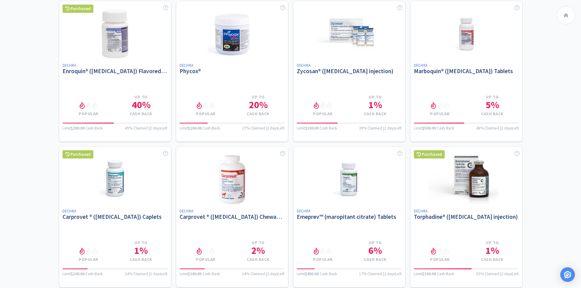
scroll to position [2225, 0]
